Goal: Navigation & Orientation: Find specific page/section

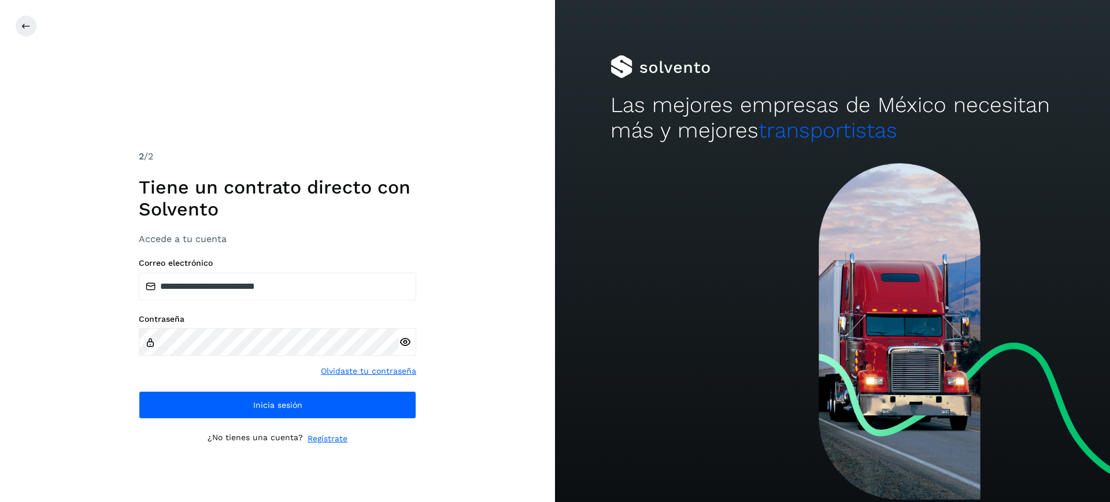
click at [295, 394] on button "Inicia sesión" at bounding box center [278, 405] width 278 height 28
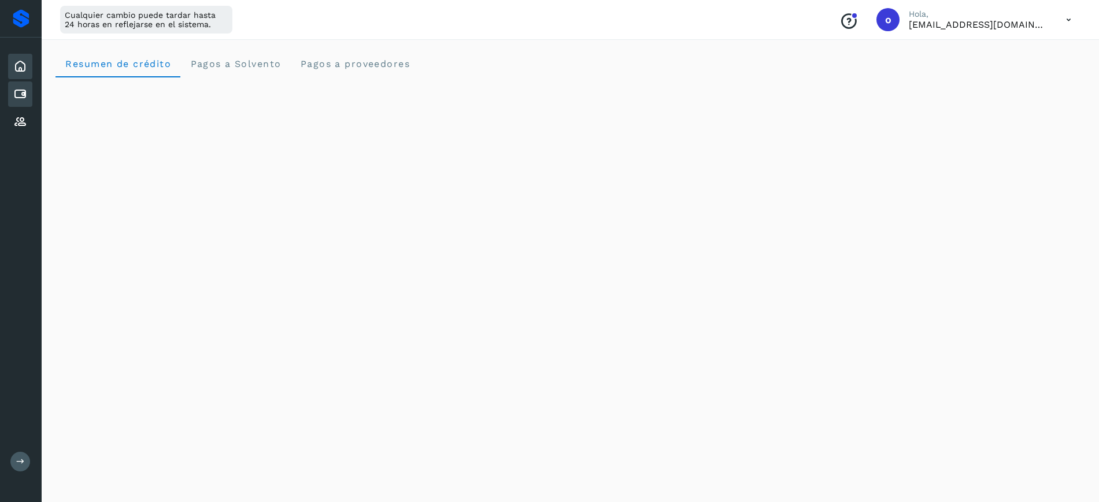
click at [27, 83] on div "Cuentas por pagar" at bounding box center [20, 94] width 24 height 25
click at [17, 87] on icon at bounding box center [20, 94] width 14 height 14
click at [21, 127] on icon at bounding box center [20, 122] width 14 height 14
click at [25, 119] on icon at bounding box center [20, 122] width 14 height 14
click at [25, 89] on icon at bounding box center [20, 94] width 14 height 14
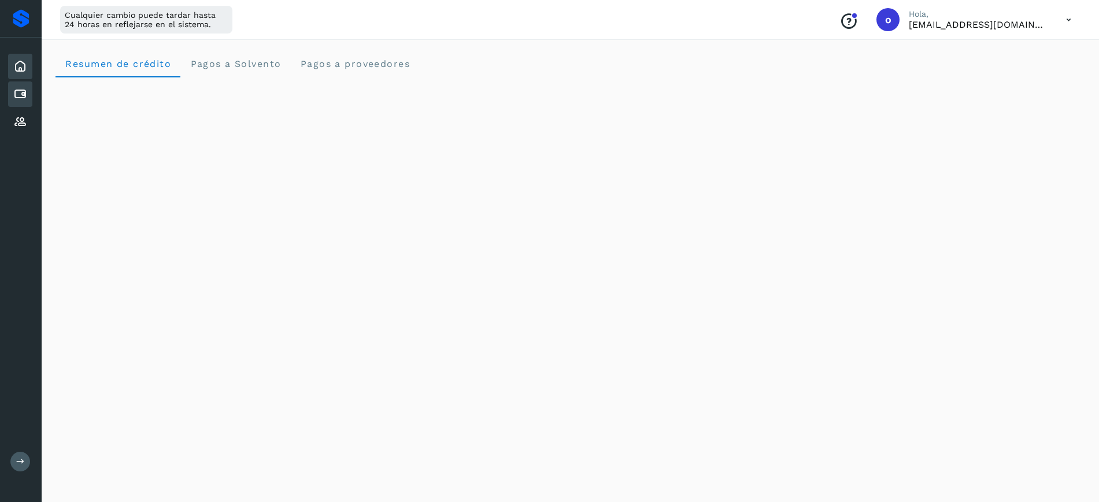
click at [25, 69] on icon at bounding box center [20, 67] width 14 height 14
